Goal: Navigation & Orientation: Find specific page/section

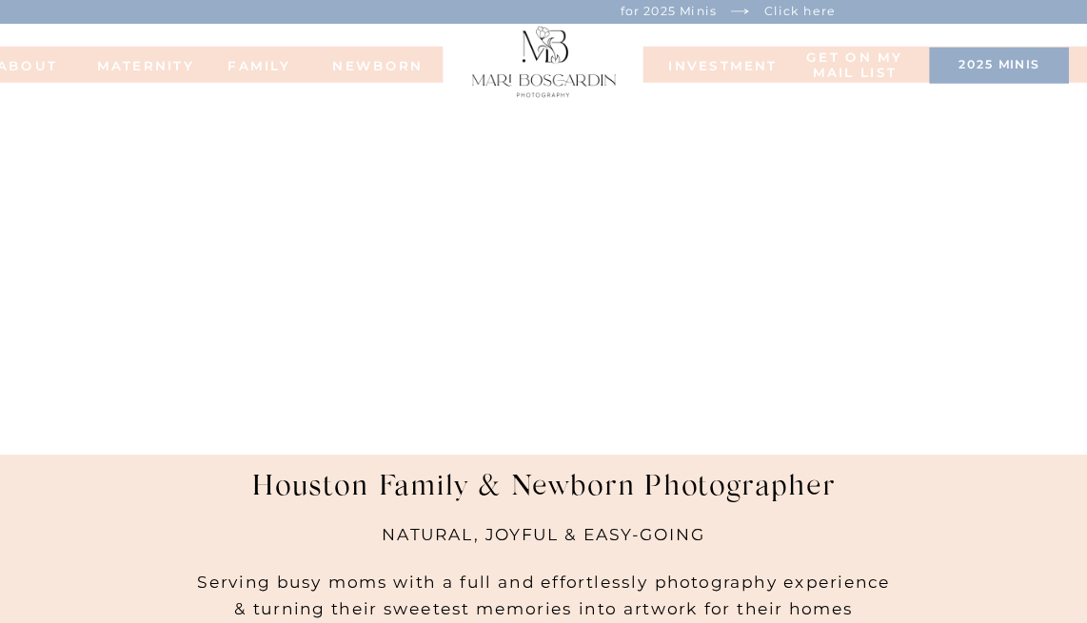
click at [259, 64] on nav "FAMILy" at bounding box center [259, 64] width 72 height 12
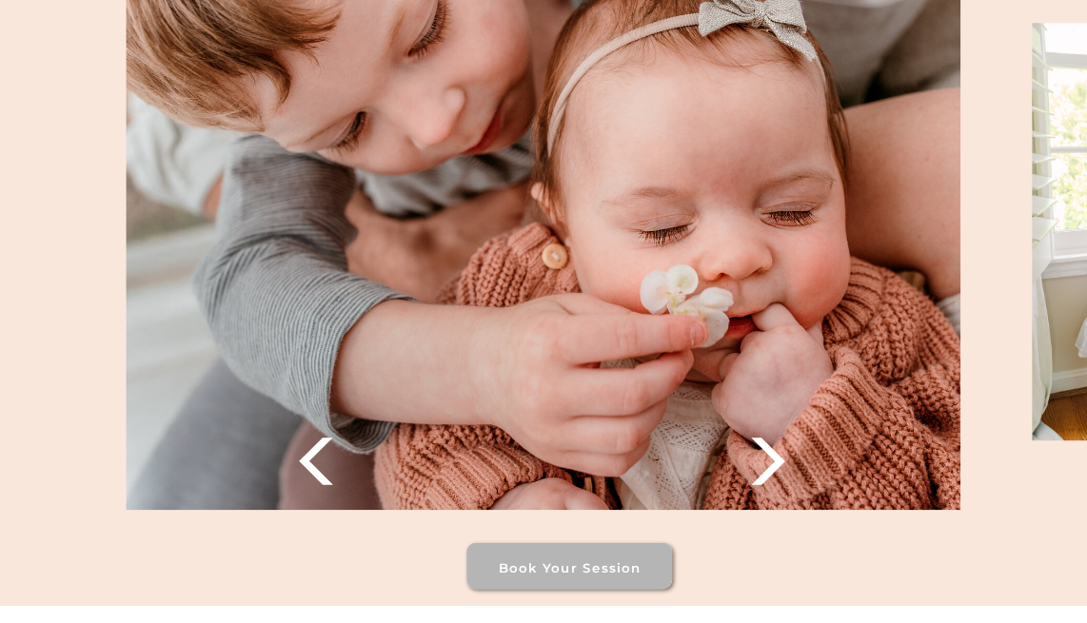
scroll to position [2587, 0]
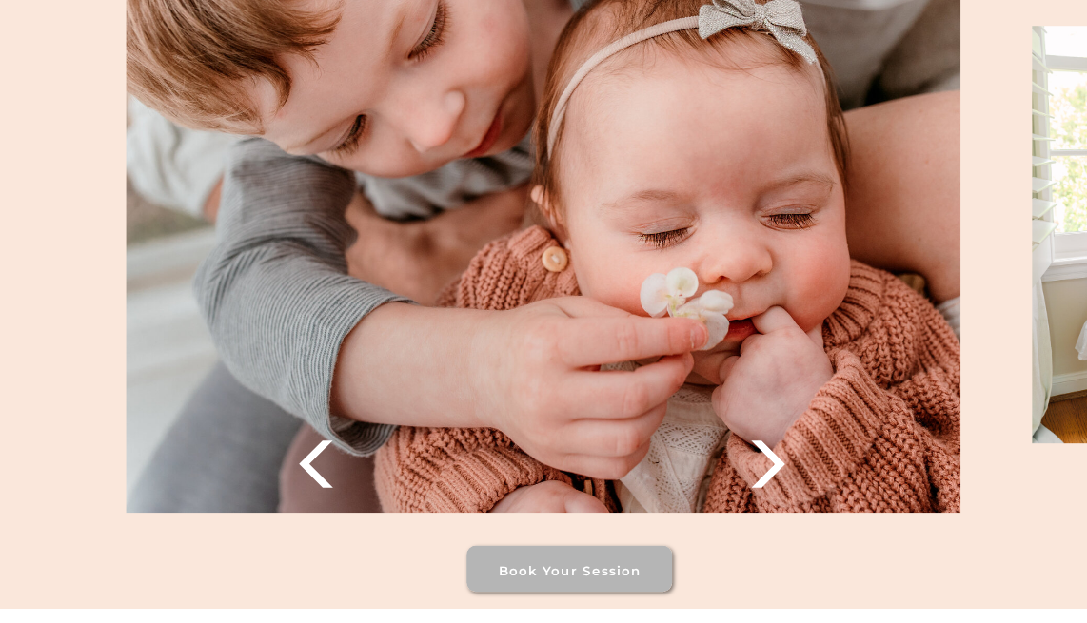
click at [756, 464] on icon at bounding box center [769, 465] width 62 height 62
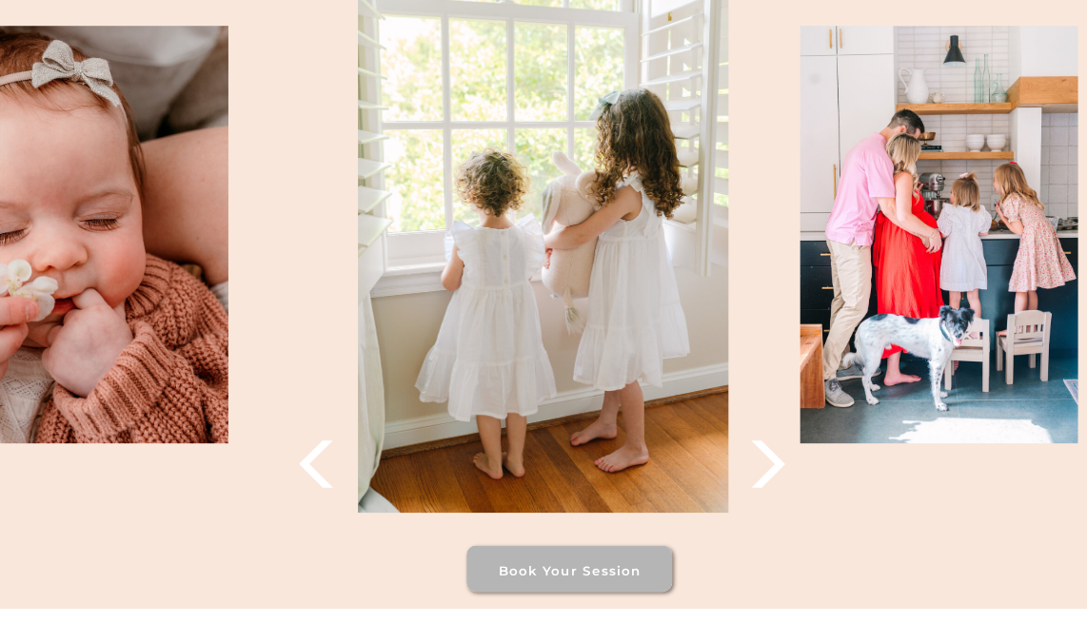
click at [756, 464] on icon at bounding box center [769, 465] width 62 height 62
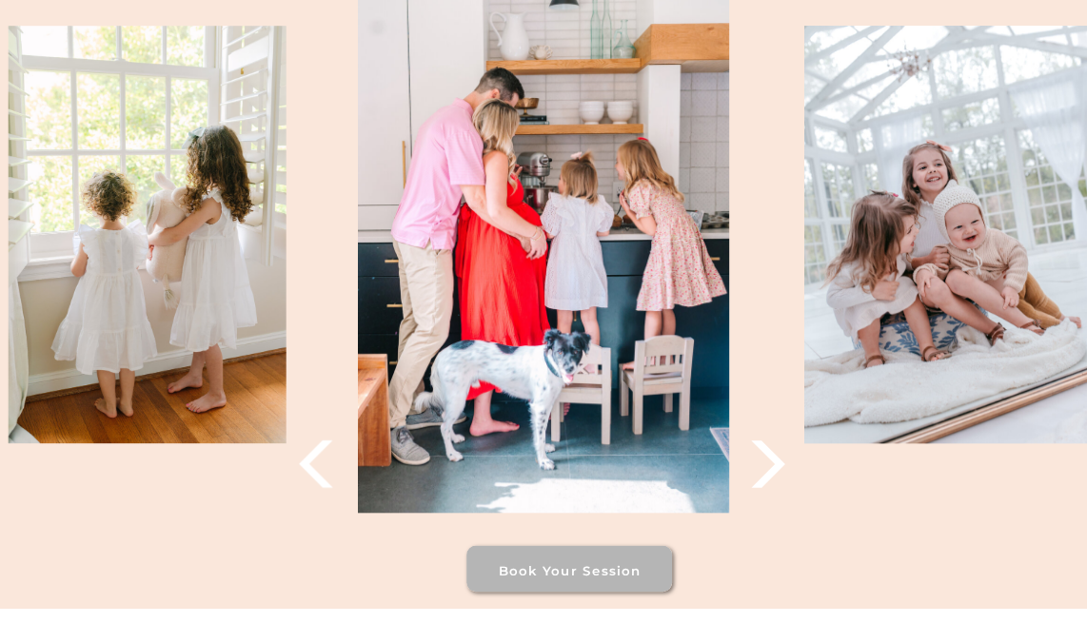
click at [756, 464] on icon at bounding box center [769, 465] width 62 height 62
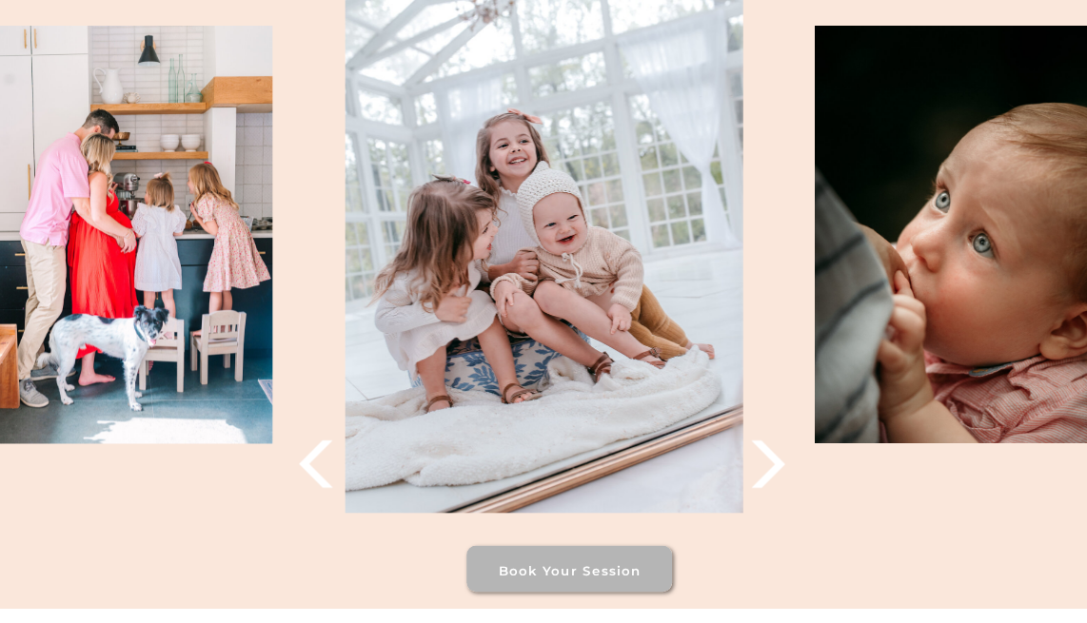
click at [756, 464] on icon at bounding box center [769, 465] width 62 height 62
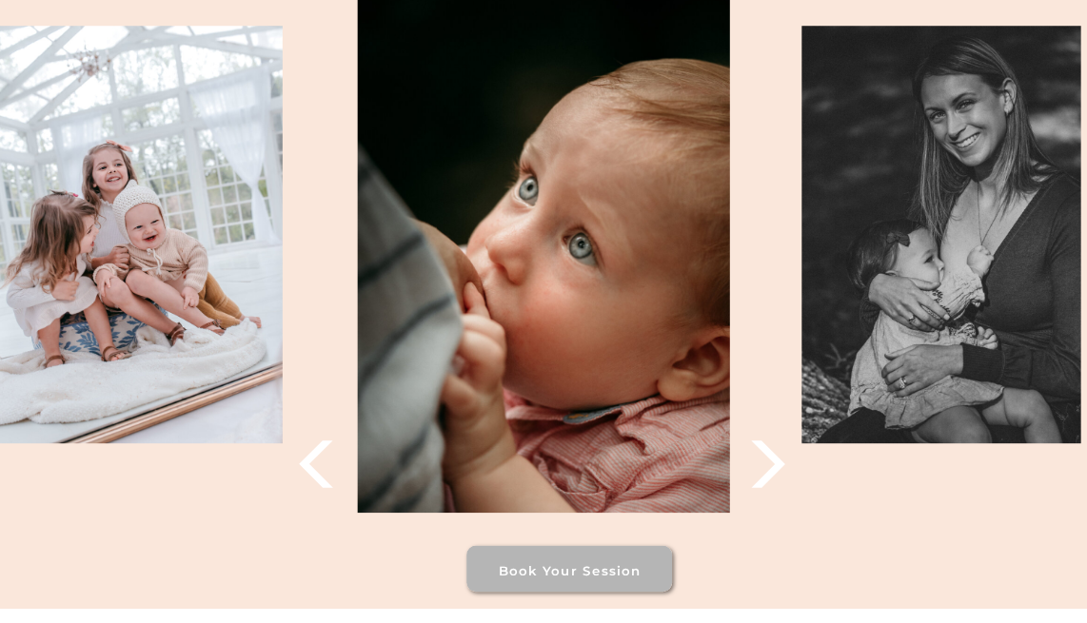
click at [756, 464] on icon at bounding box center [769, 465] width 62 height 62
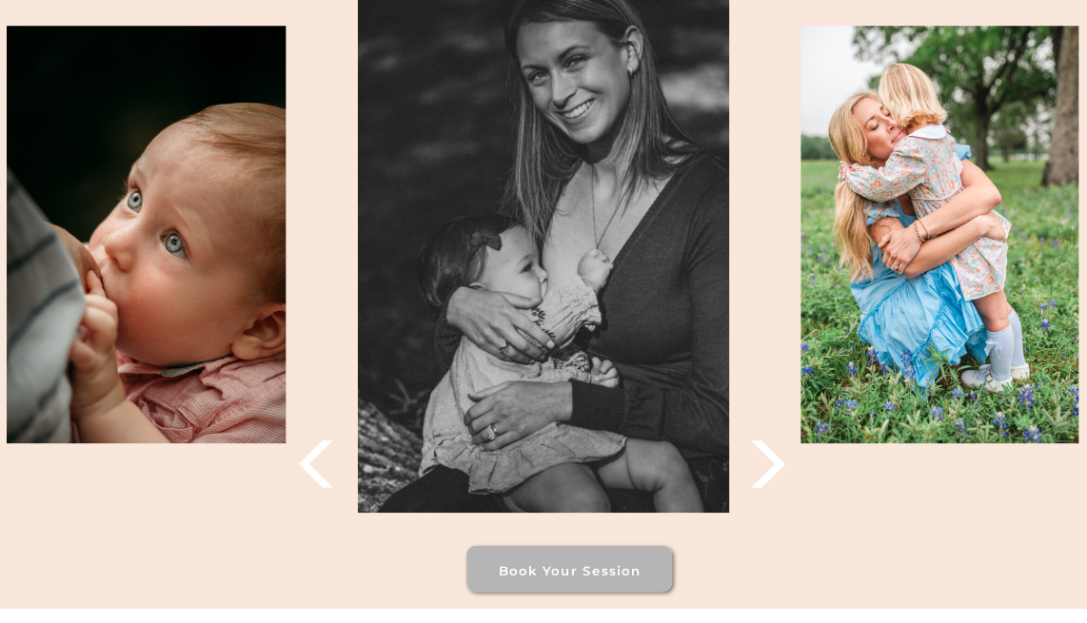
click at [756, 464] on icon at bounding box center [769, 465] width 62 height 62
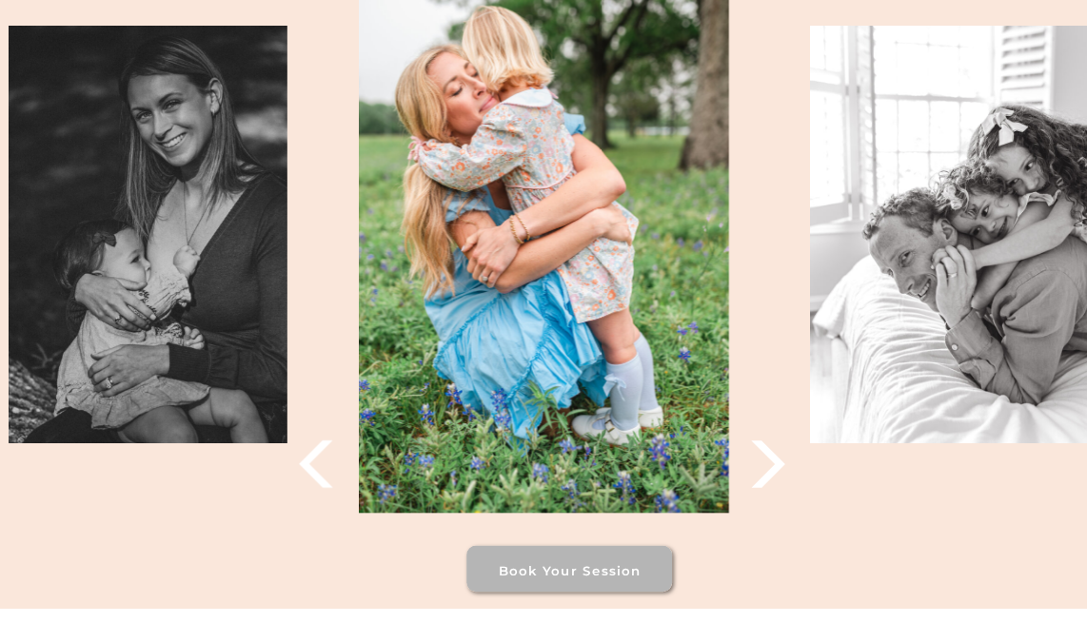
click at [756, 464] on icon at bounding box center [769, 465] width 62 height 62
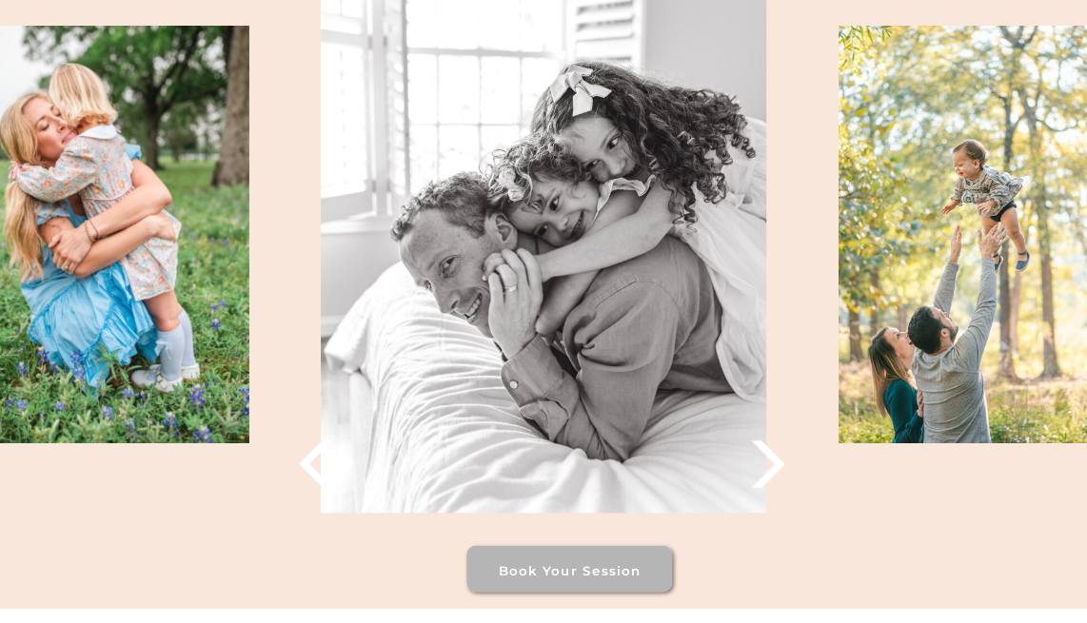
click at [756, 464] on icon at bounding box center [769, 465] width 62 height 62
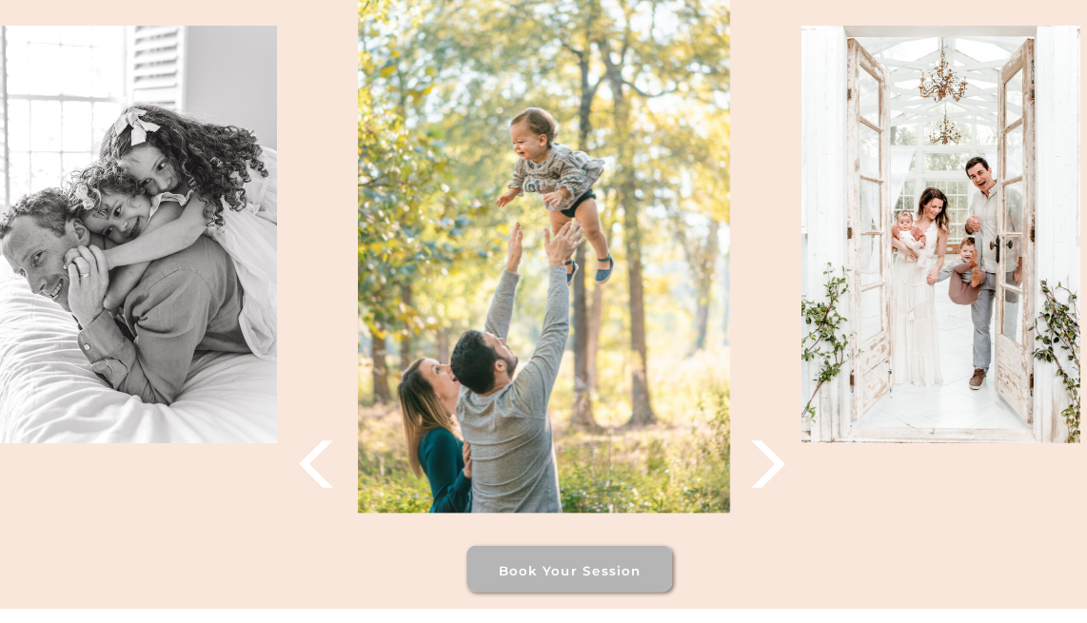
click at [756, 464] on icon at bounding box center [769, 465] width 62 height 62
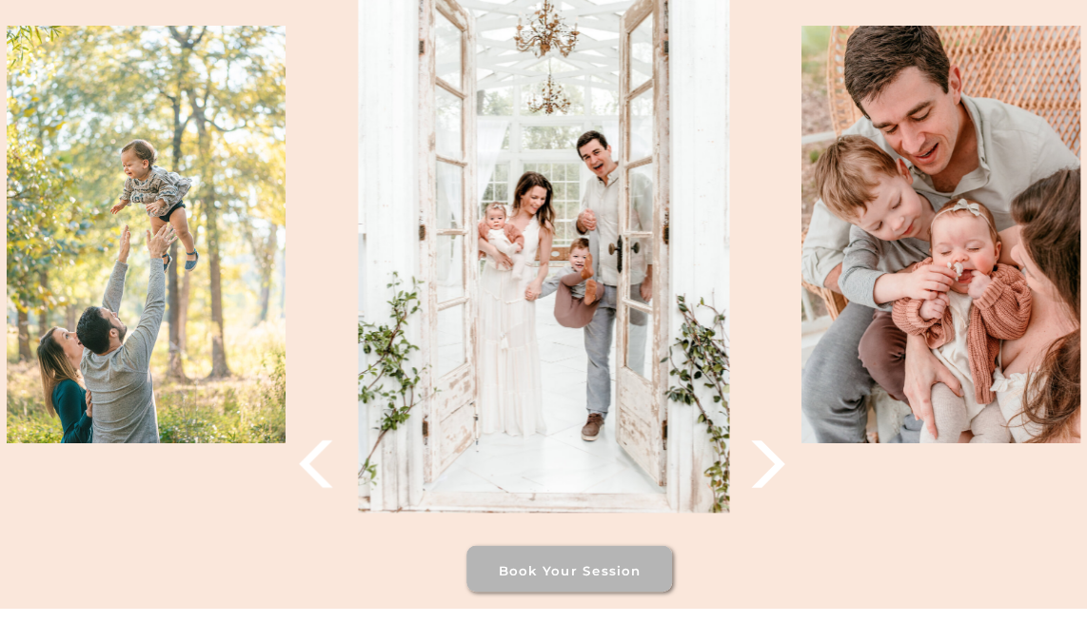
click at [756, 464] on icon at bounding box center [769, 465] width 62 height 62
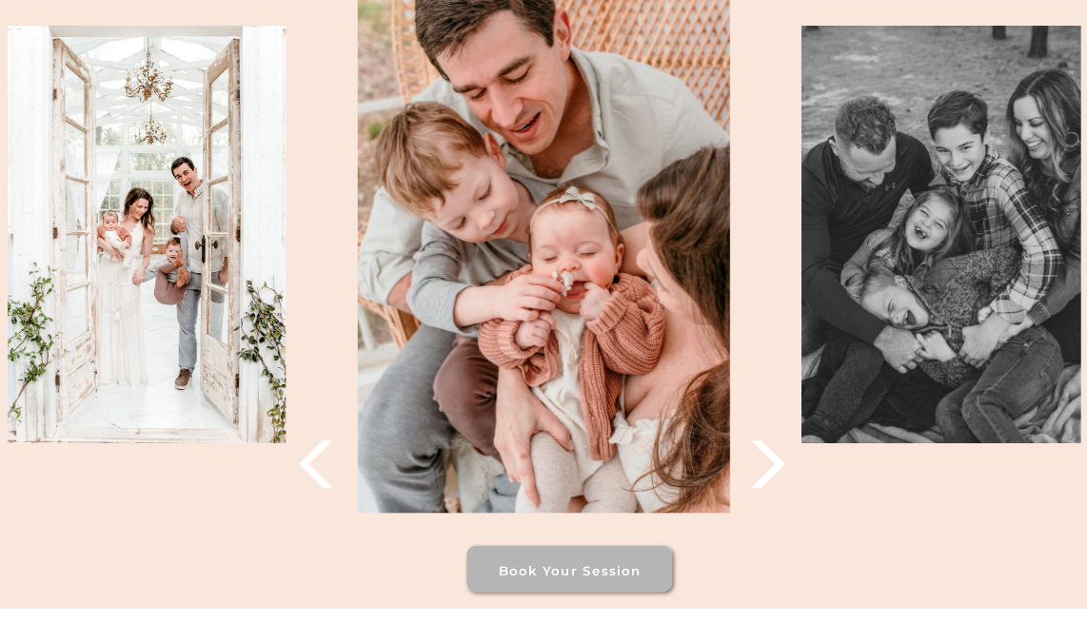
click at [756, 464] on icon at bounding box center [769, 465] width 62 height 62
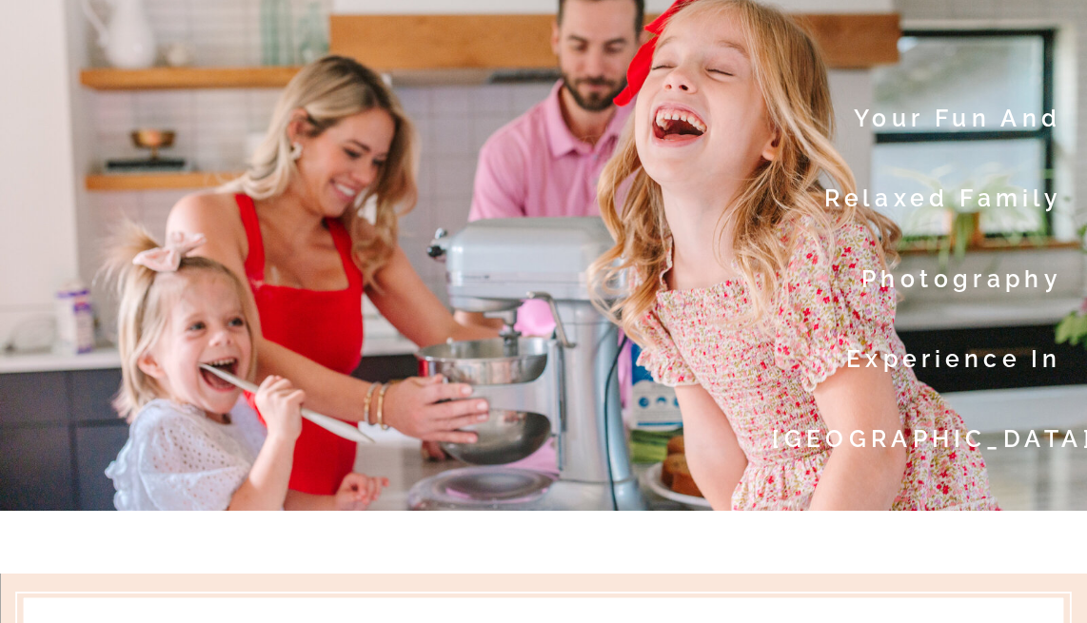
scroll to position [8593, 0]
